Goal: Find specific page/section: Find specific page/section

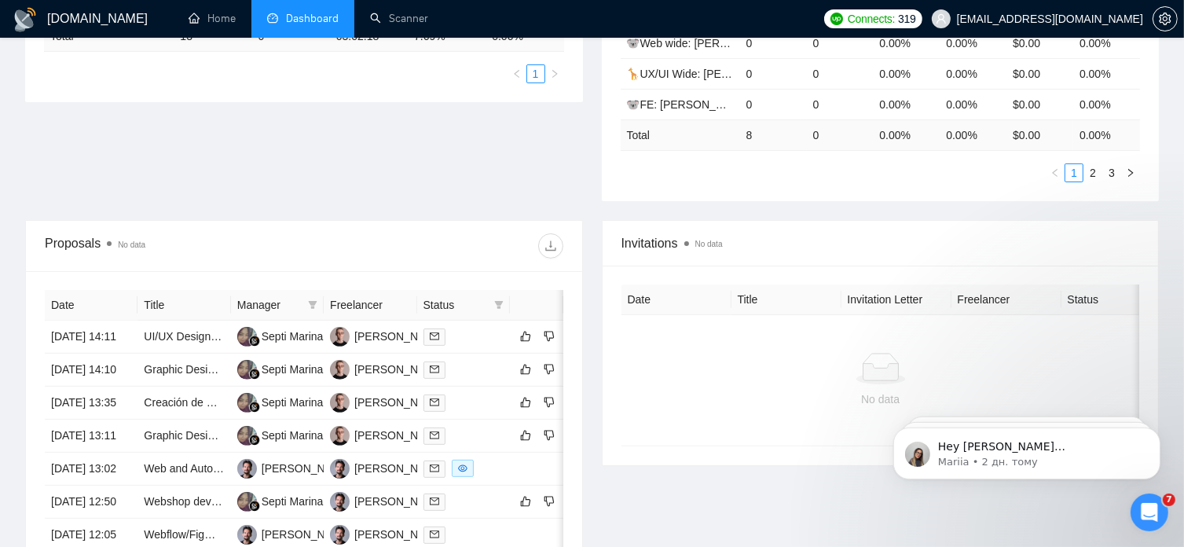
scroll to position [478, 0]
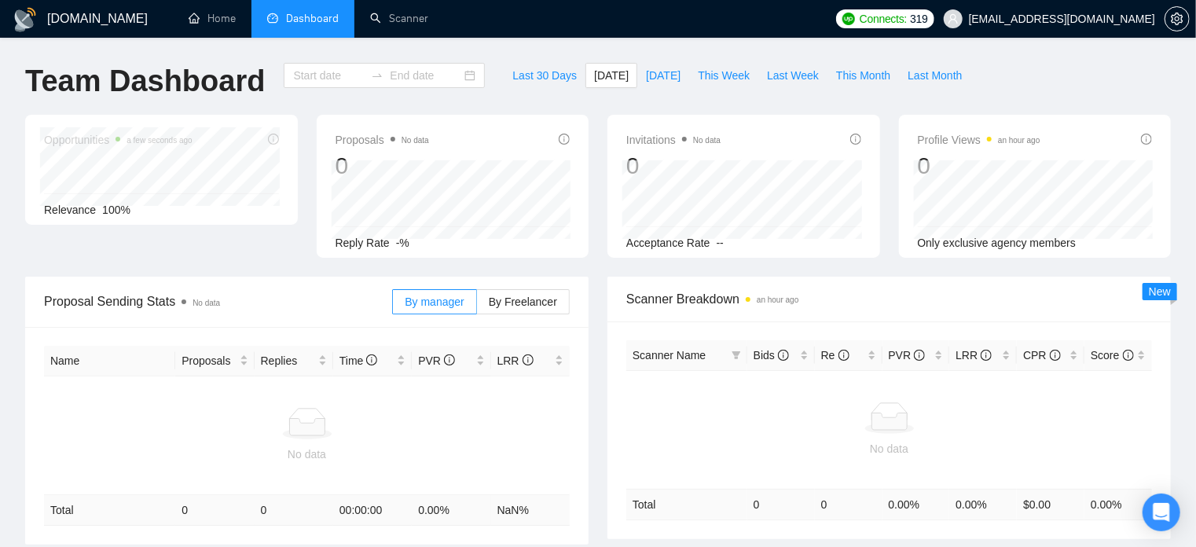
type input "[DATE]"
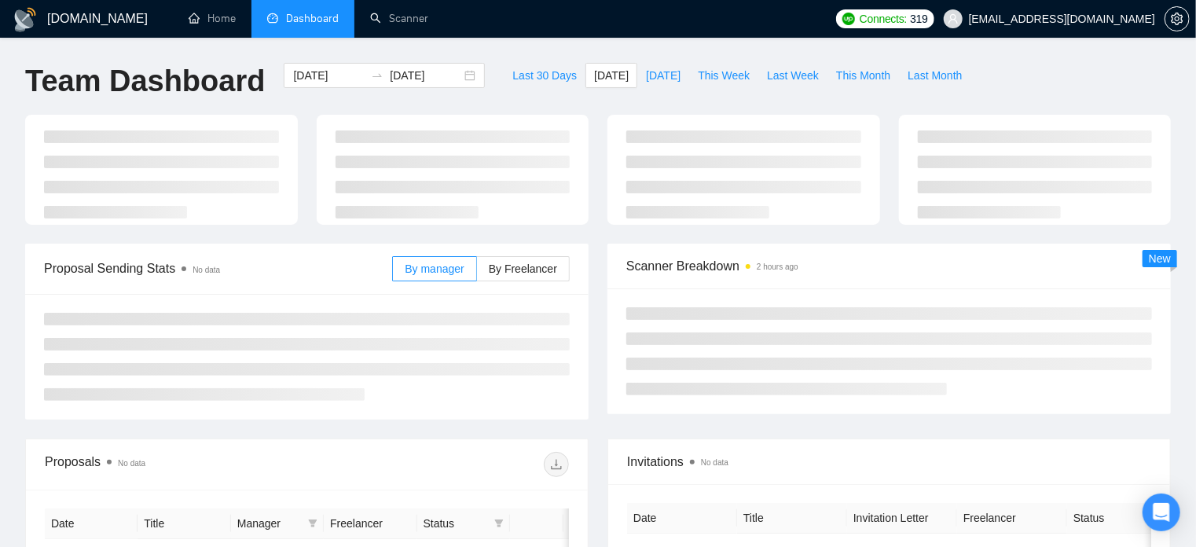
type input "[DATE]"
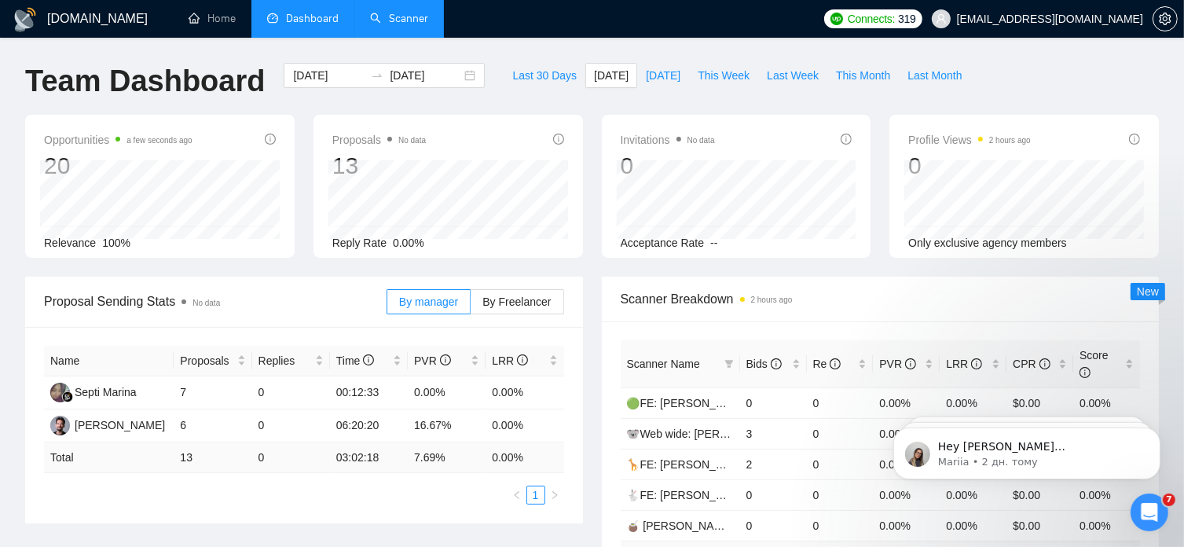
click at [409, 21] on link "Scanner" at bounding box center [399, 18] width 58 height 13
